Goal: Task Accomplishment & Management: Use online tool/utility

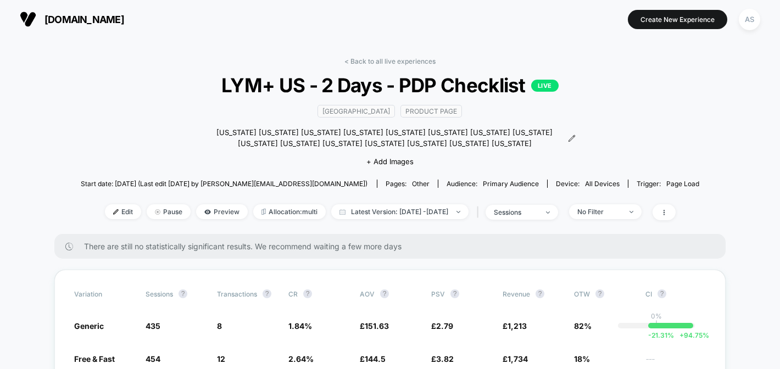
click at [52, 17] on span "[DOMAIN_NAME]" at bounding box center [84, 20] width 80 height 12
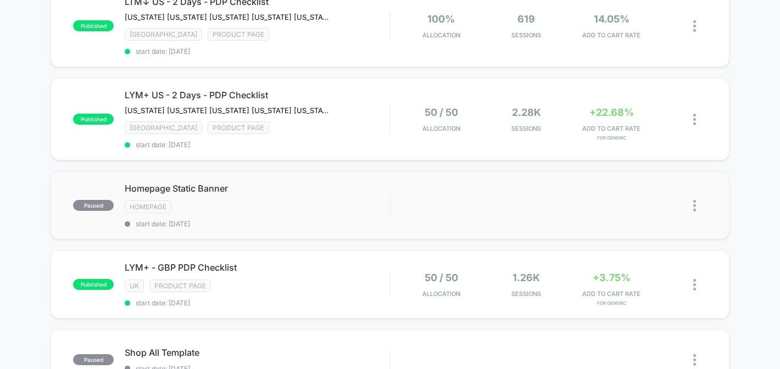
scroll to position [215, 0]
click at [200, 183] on span "Homepage Static Banner Click to edit experience details" at bounding box center [257, 187] width 265 height 11
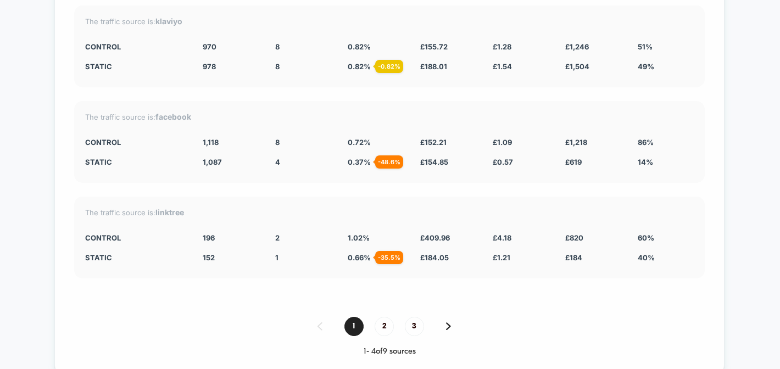
scroll to position [2678, 0]
click at [384, 316] on span "2" at bounding box center [383, 325] width 19 height 19
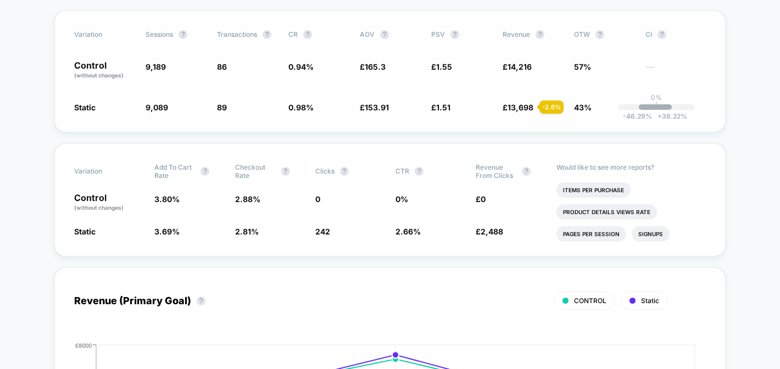
scroll to position [0, 0]
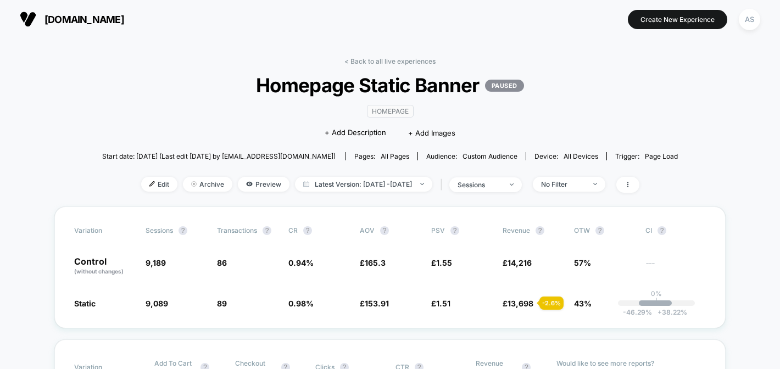
click at [74, 26] on button "[DOMAIN_NAME]" at bounding box center [71, 19] width 111 height 18
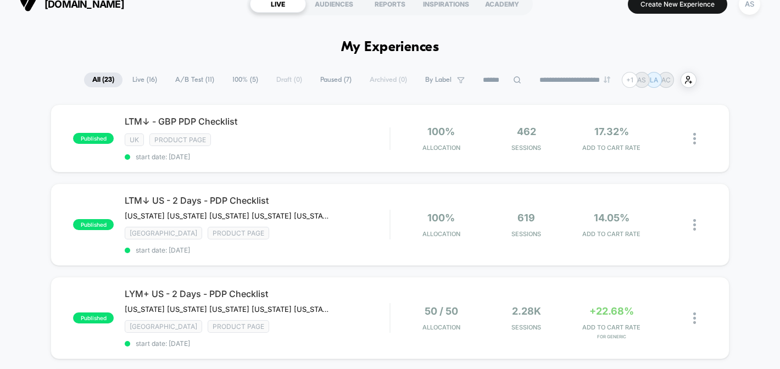
scroll to position [20, 0]
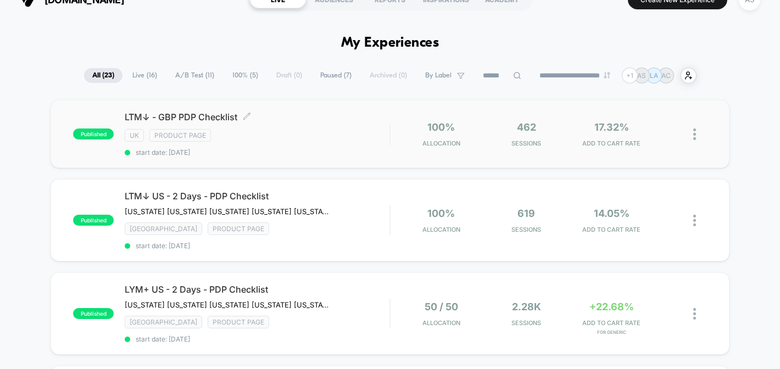
click at [294, 125] on div "LTM↓ - GBP PDP Checklist Click to edit experience details Click to edit experie…" at bounding box center [257, 133] width 265 height 45
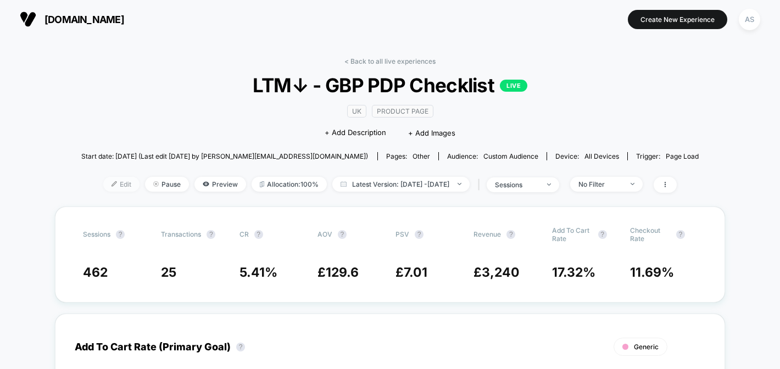
click at [111, 182] on img at bounding box center [113, 183] width 5 height 5
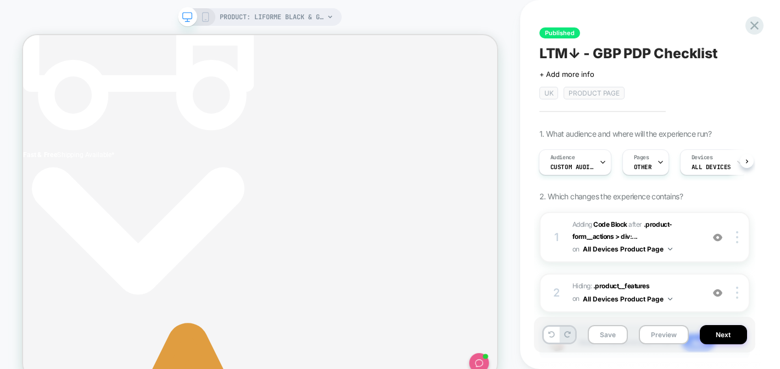
scroll to position [0, 294]
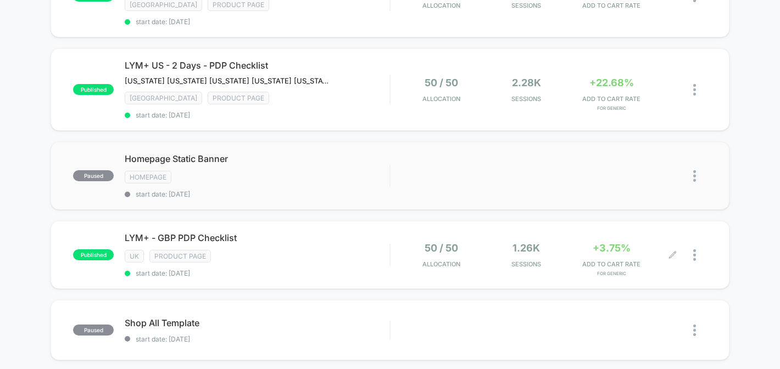
scroll to position [253, 0]
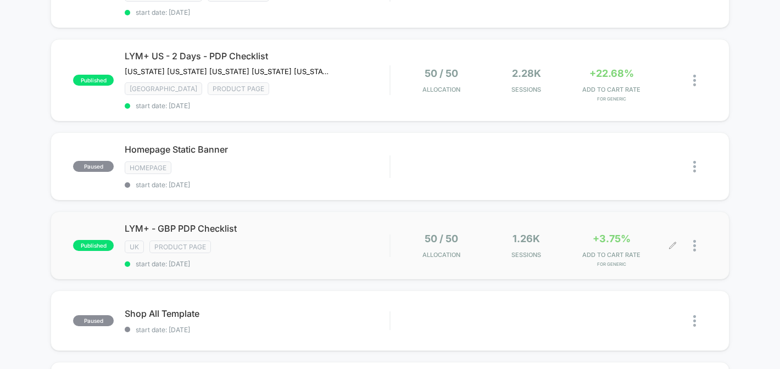
click at [671, 242] on icon at bounding box center [672, 246] width 8 height 8
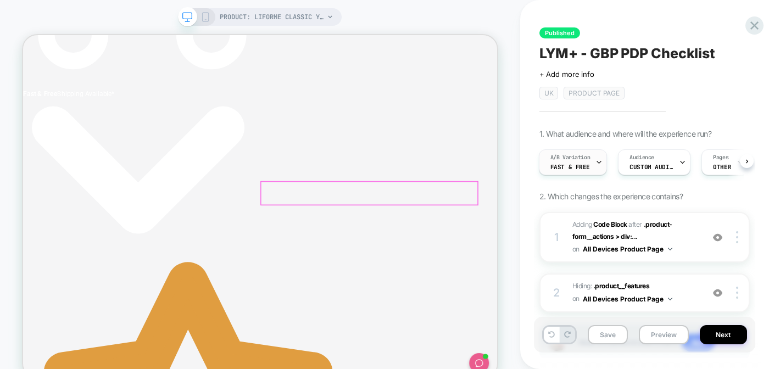
scroll to position [0, 294]
click at [556, 154] on span "A/B Variation" at bounding box center [570, 158] width 40 height 8
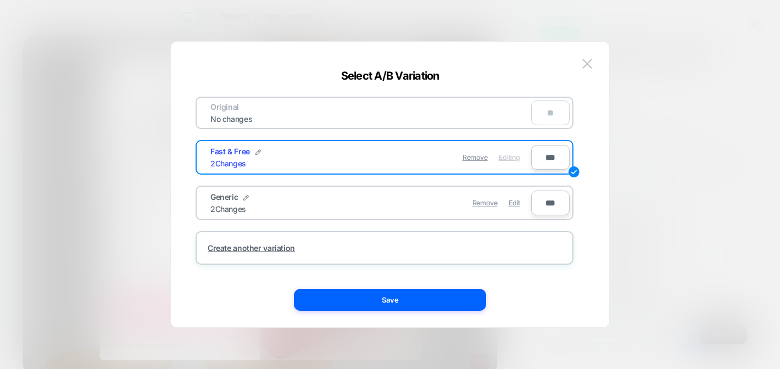
click at [329, 205] on div "Generic 2 Changes" at bounding box center [290, 202] width 160 height 21
click at [512, 204] on span "Edit" at bounding box center [514, 203] width 12 height 8
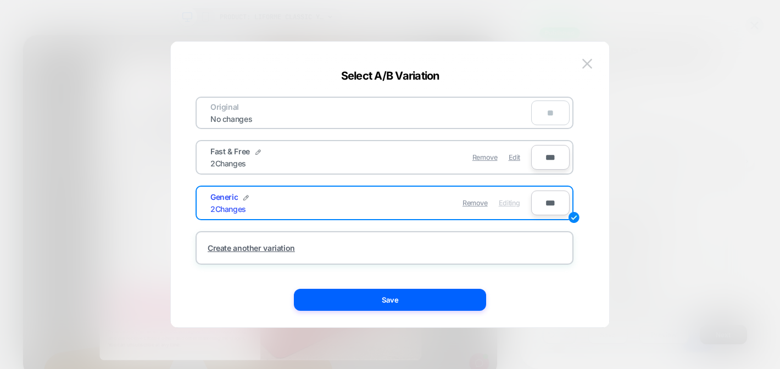
scroll to position [0, 0]
click at [245, 196] on img at bounding box center [245, 197] width 5 height 5
click at [300, 201] on img at bounding box center [300, 202] width 5 height 5
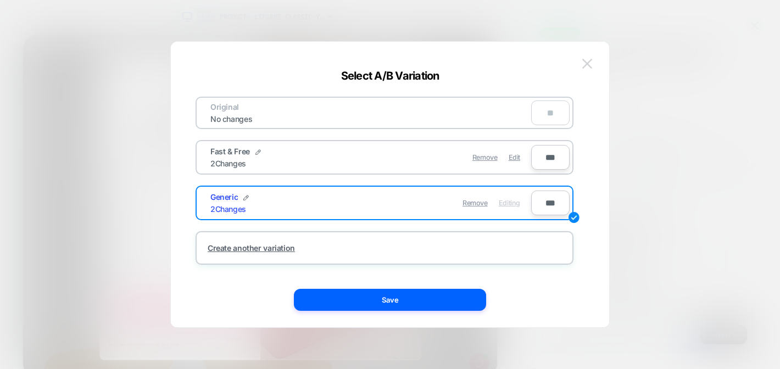
click at [589, 57] on button at bounding box center [587, 63] width 16 height 16
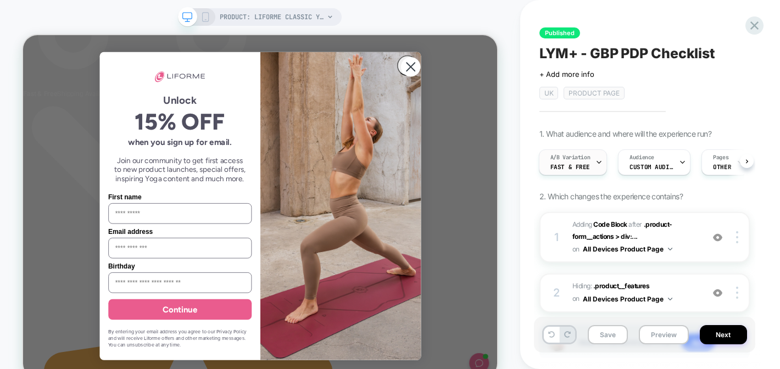
click at [588, 165] on div "A/B Variation Fast & Free" at bounding box center [570, 162] width 62 height 25
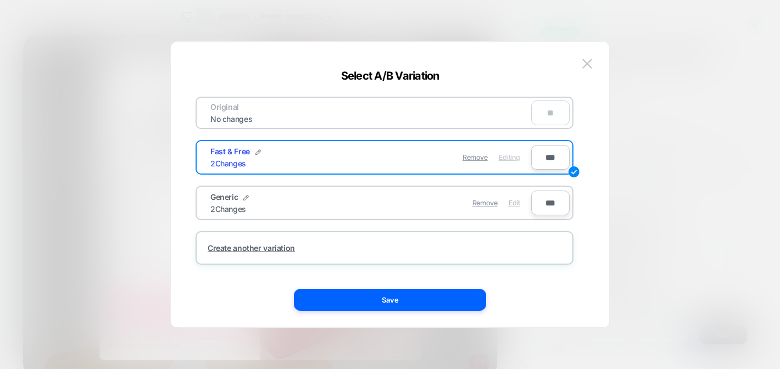
click at [514, 202] on span "Edit" at bounding box center [514, 203] width 12 height 8
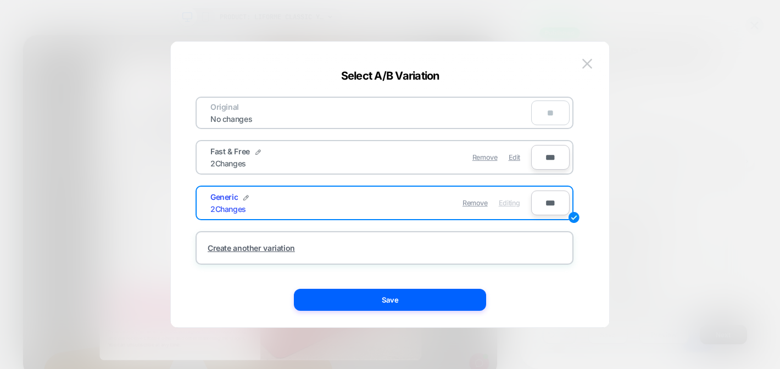
scroll to position [0, 294]
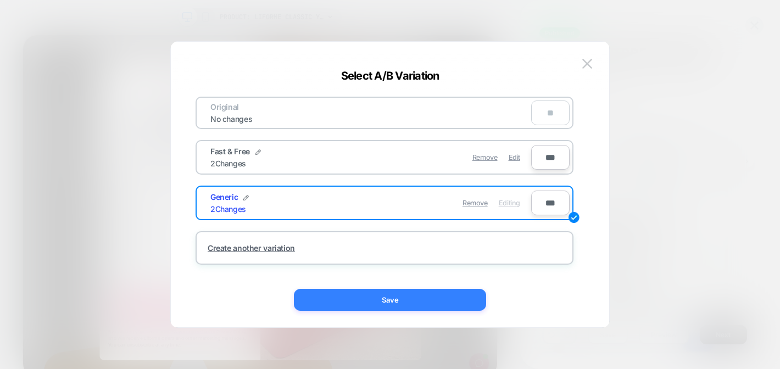
click at [408, 291] on button "Save" at bounding box center [390, 300] width 192 height 22
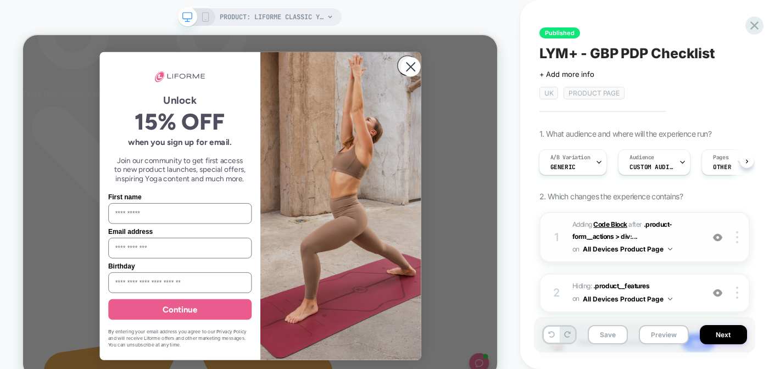
scroll to position [74, 0]
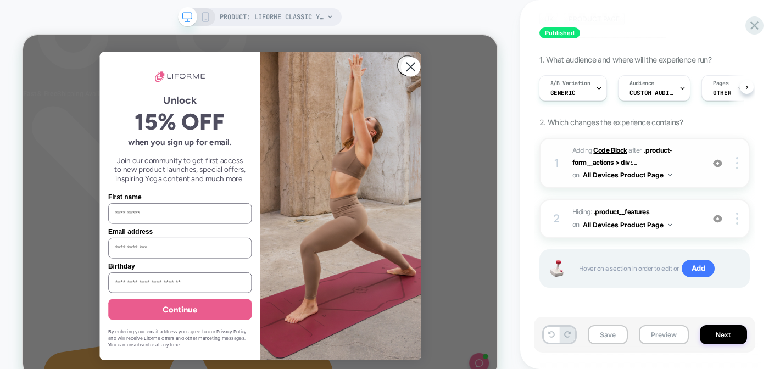
click at [617, 152] on b "Code Block" at bounding box center [609, 150] width 33 height 8
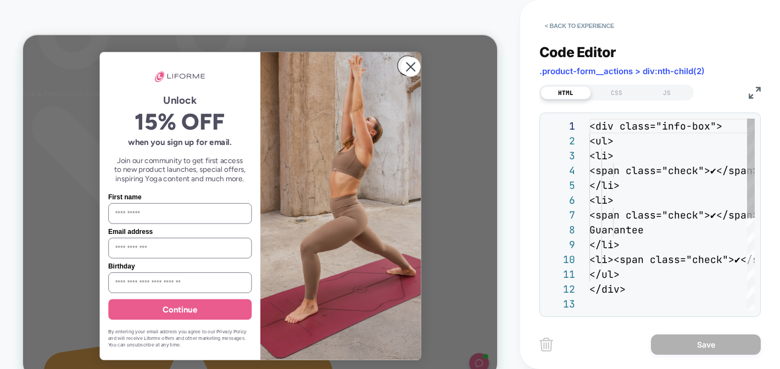
scroll to position [148, 0]
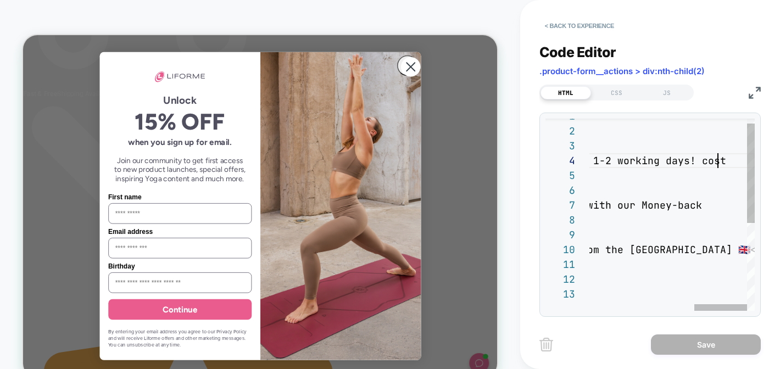
click at [717, 159] on div "< div class = "info-box" > < ul > < li > < span class = "check" > ✔ </ span > F…" at bounding box center [508, 294] width 494 height 370
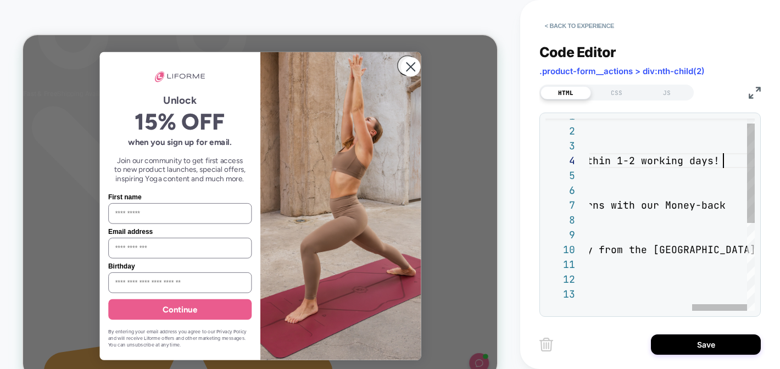
type textarea "**********"
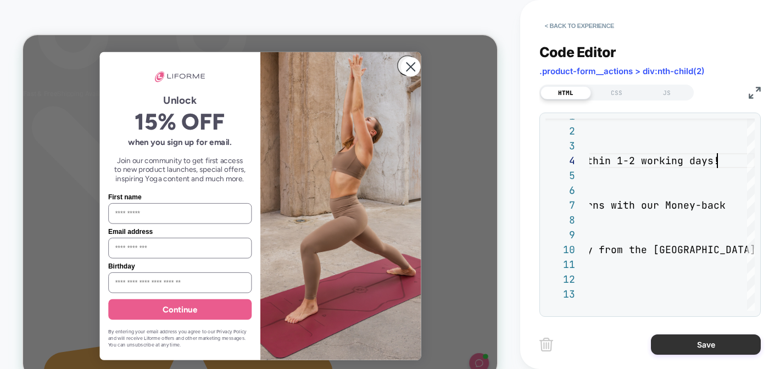
click at [700, 344] on button "Save" at bounding box center [706, 344] width 110 height 20
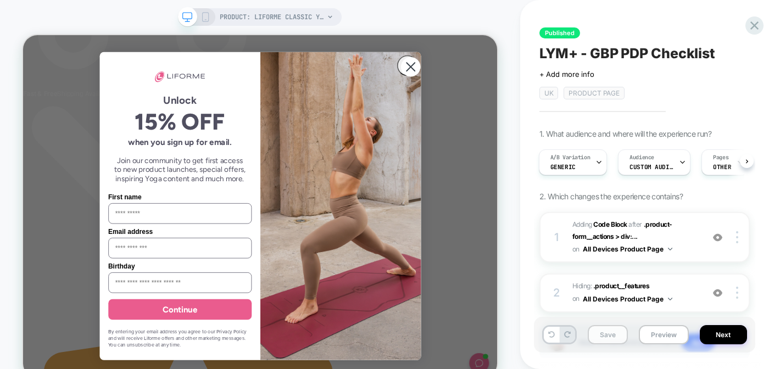
click at [605, 335] on button "Save" at bounding box center [608, 334] width 40 height 19
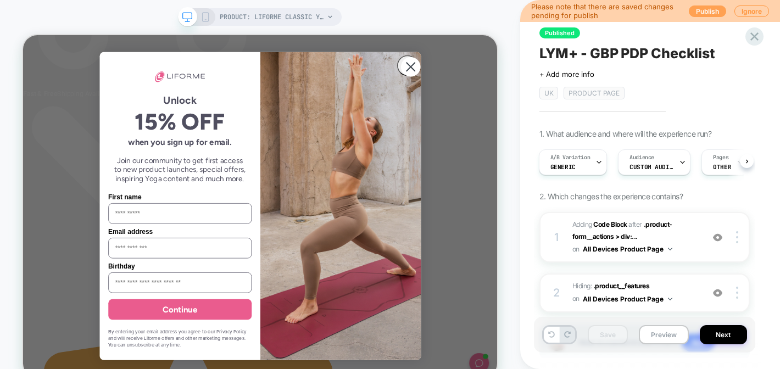
click at [696, 12] on button "Publish" at bounding box center [707, 11] width 37 height 12
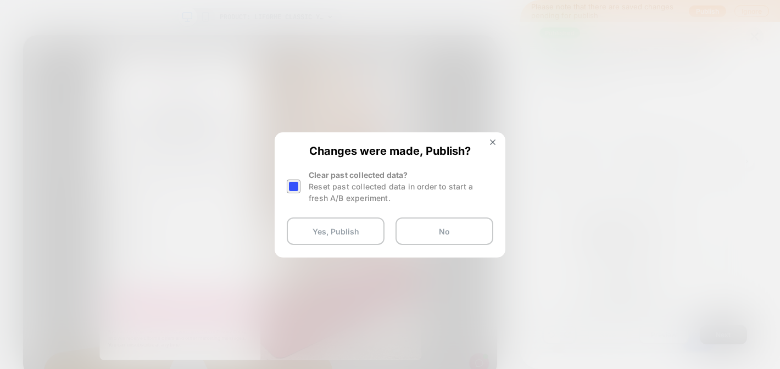
click at [295, 189] on div at bounding box center [294, 187] width 14 height 14
click at [306, 232] on button "Yes, Publish" at bounding box center [336, 230] width 98 height 27
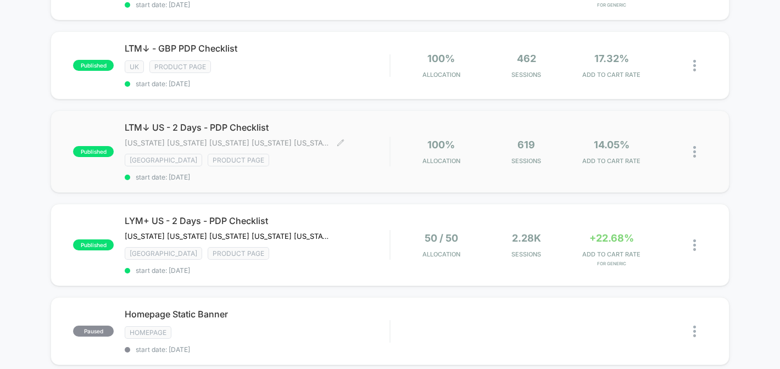
scroll to position [167, 0]
click at [301, 216] on span "LYM+ US - 2 Days - PDP Checklist" at bounding box center [257, 221] width 265 height 11
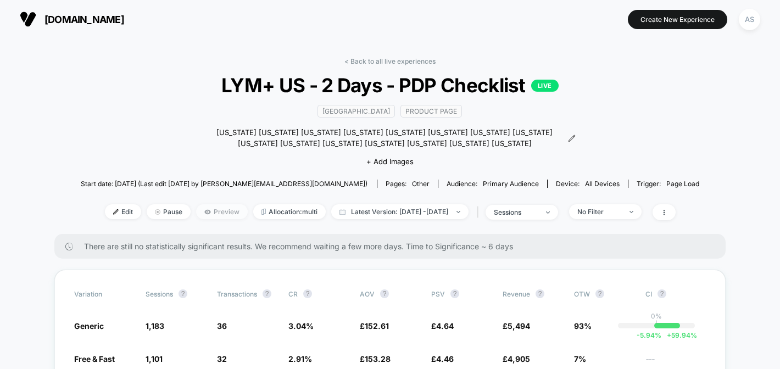
click at [214, 210] on span "Preview" at bounding box center [222, 211] width 52 height 15
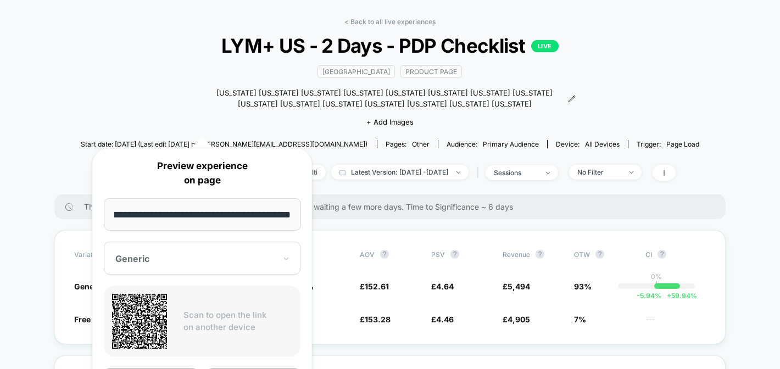
scroll to position [106, 0]
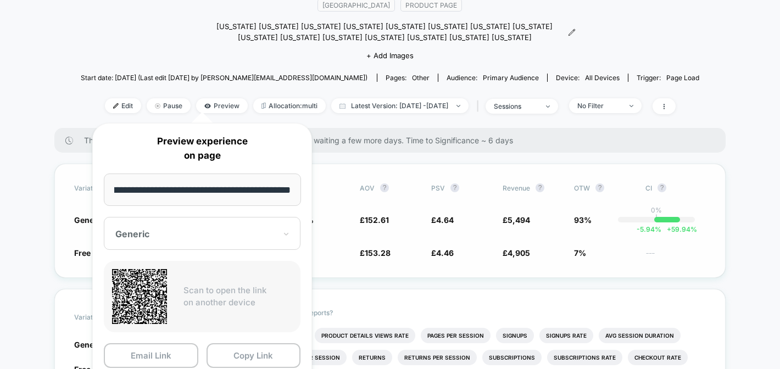
click at [76, 270] on div "Variation Sessions ? Transactions ? CR ? AOV ? PSV ? Revenue ? OTW ? CI ? Gener…" at bounding box center [389, 221] width 671 height 114
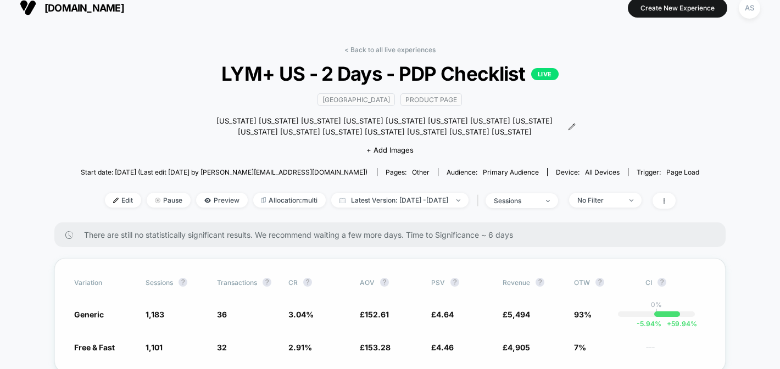
scroll to position [0, 0]
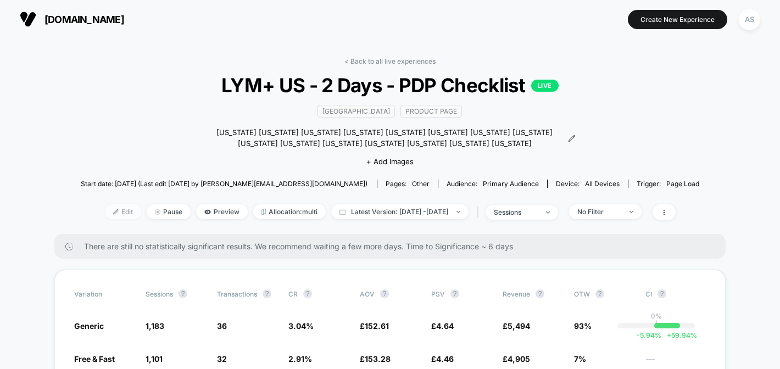
click at [105, 209] on span "Edit" at bounding box center [123, 211] width 36 height 15
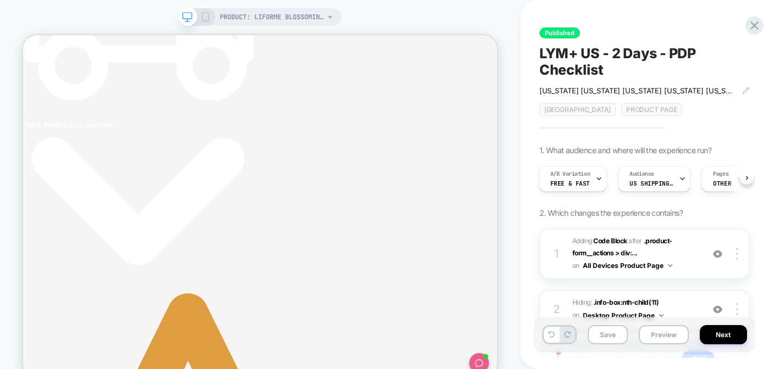
scroll to position [0, 294]
click at [573, 174] on span "A/B Variation" at bounding box center [570, 174] width 40 height 8
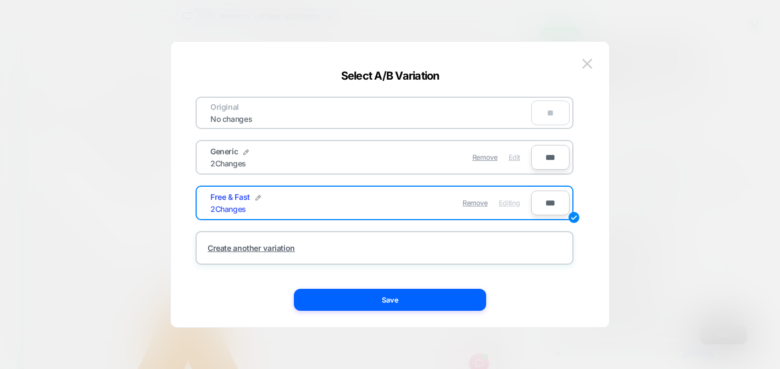
scroll to position [0, 2]
click at [515, 160] on span "Edit" at bounding box center [514, 157] width 12 height 8
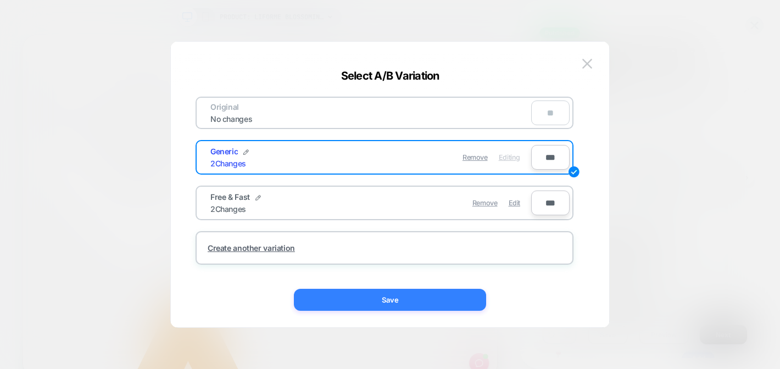
click at [439, 309] on button "Save" at bounding box center [390, 300] width 192 height 22
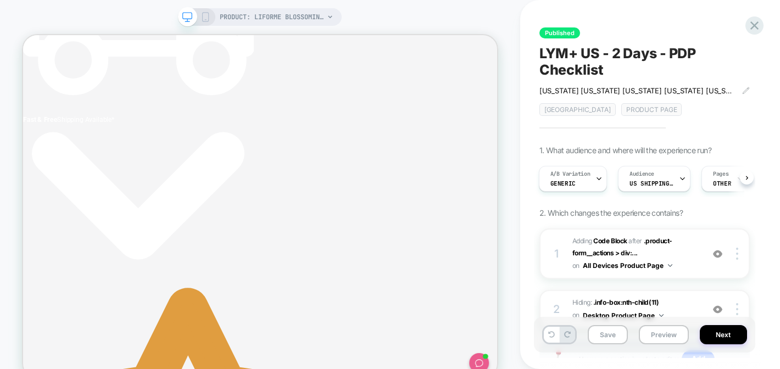
scroll to position [0, 294]
click at [756, 29] on icon at bounding box center [754, 25] width 15 height 15
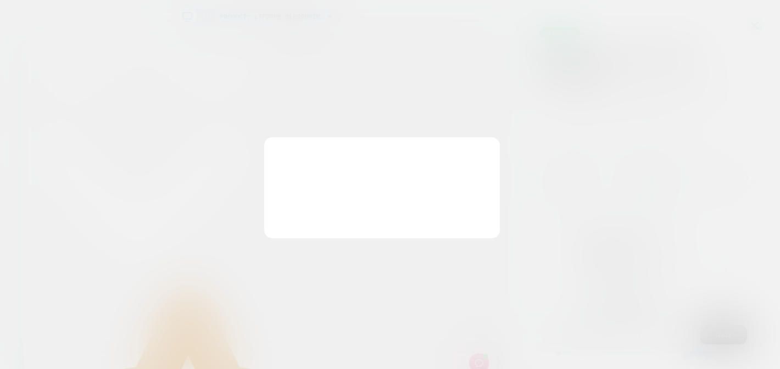
scroll to position [0, 0]
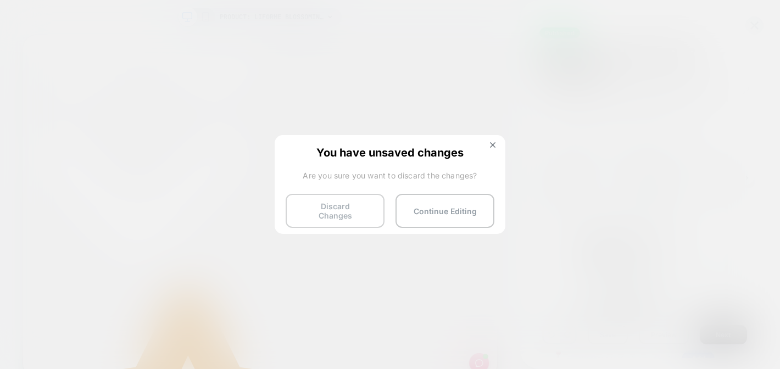
click at [321, 216] on button "Discard Changes" at bounding box center [335, 211] width 99 height 34
